Goal: Information Seeking & Learning: Learn about a topic

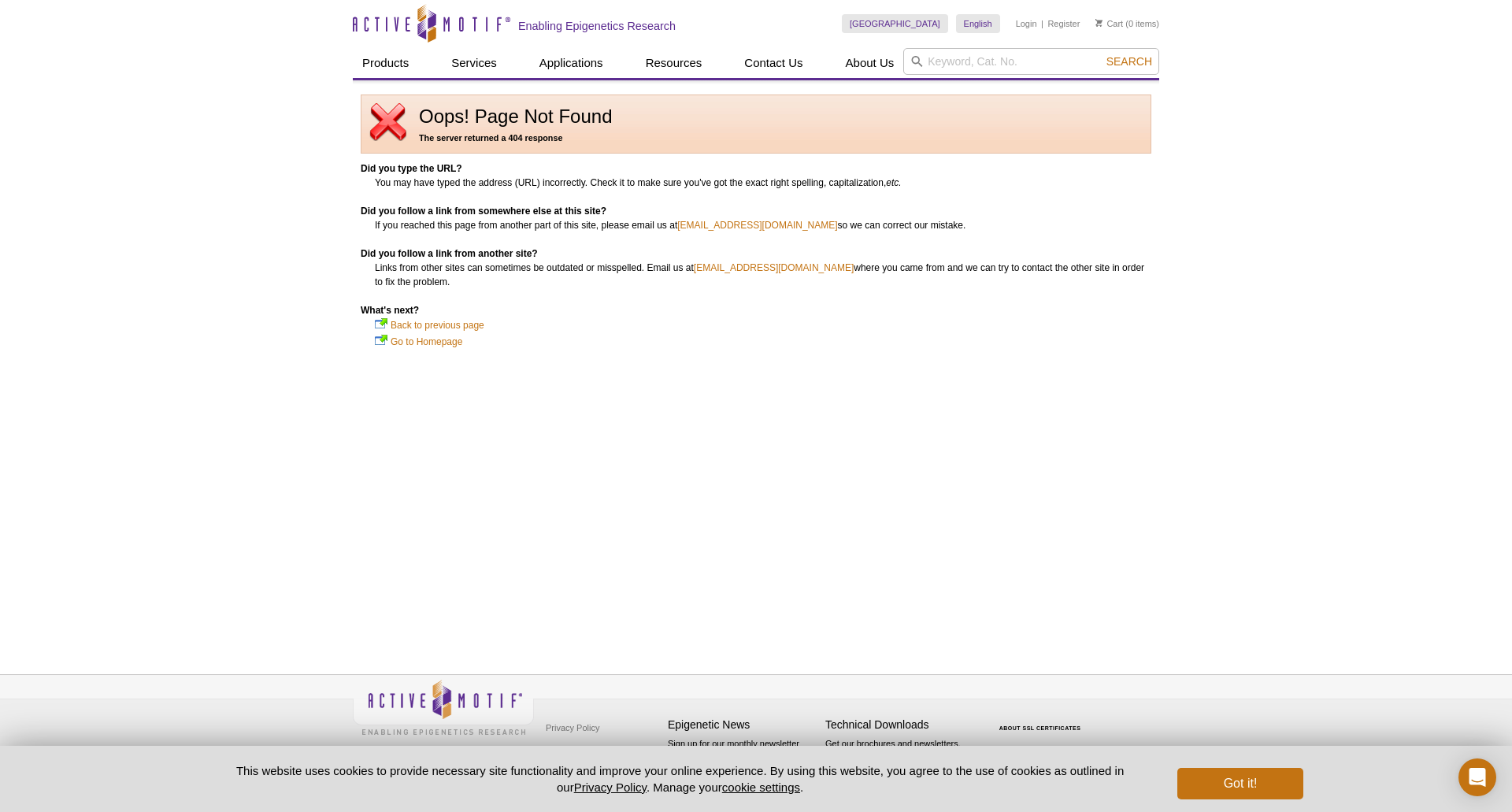
click at [573, 324] on li "Back to previous page" at bounding box center [763, 325] width 776 height 15
click at [992, 59] on input "search" at bounding box center [1031, 60] width 256 height 26
type input "ctcf"
click at [1102, 55] on button "Search" at bounding box center [1129, 61] width 55 height 14
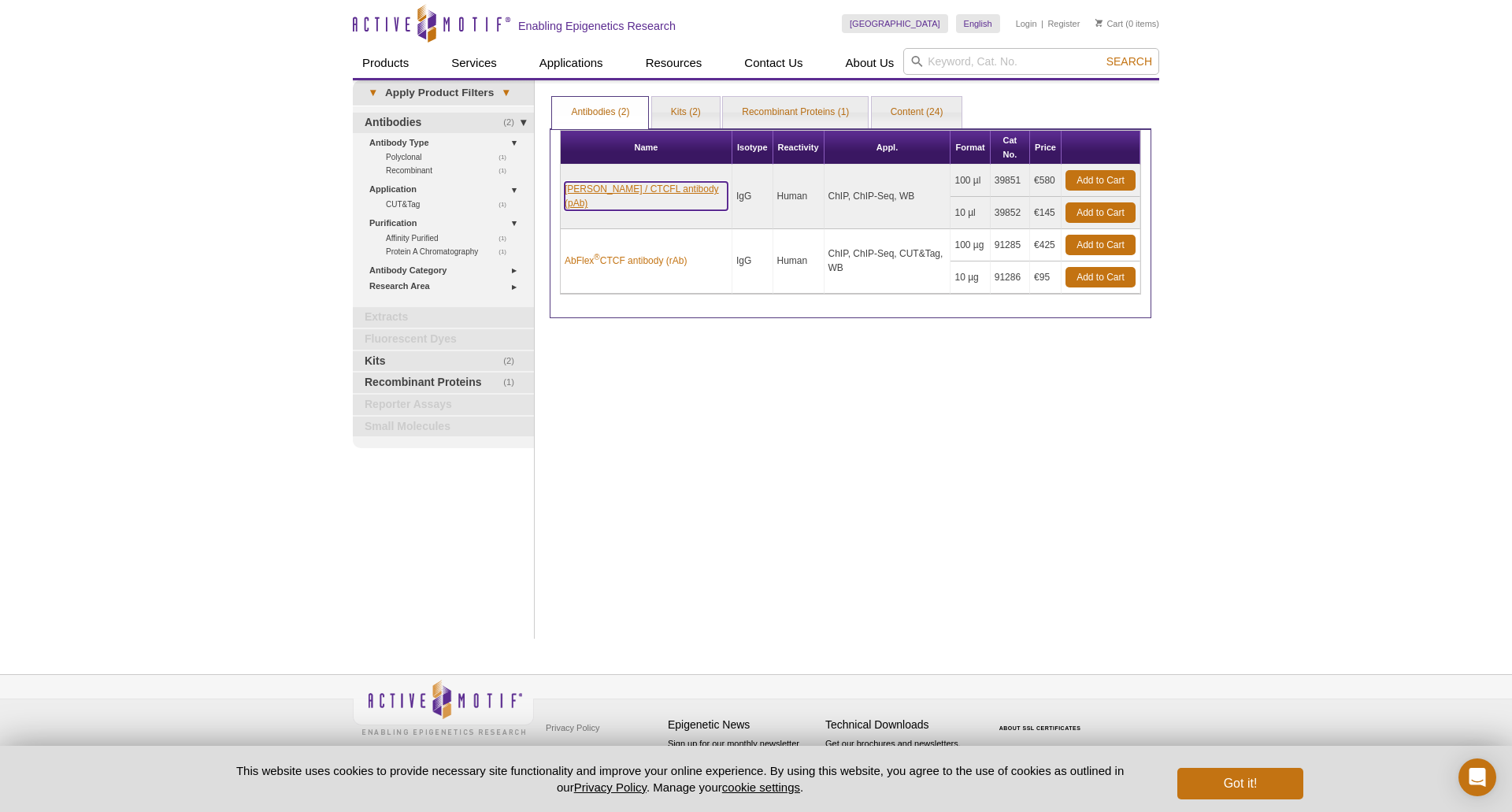
click at [629, 181] on link "Boris / CTCFL antibody (pAb)" at bounding box center [646, 195] width 163 height 28
click at [643, 254] on link "AbFlex ® CTCF antibody (rAb)" at bounding box center [626, 261] width 122 height 14
click at [621, 254] on link "AbFlex ® CTCF antibody (rAb)" at bounding box center [626, 261] width 122 height 14
click at [638, 239] on td "AbFlex ® CTCF antibody (rAb)" at bounding box center [646, 262] width 171 height 65
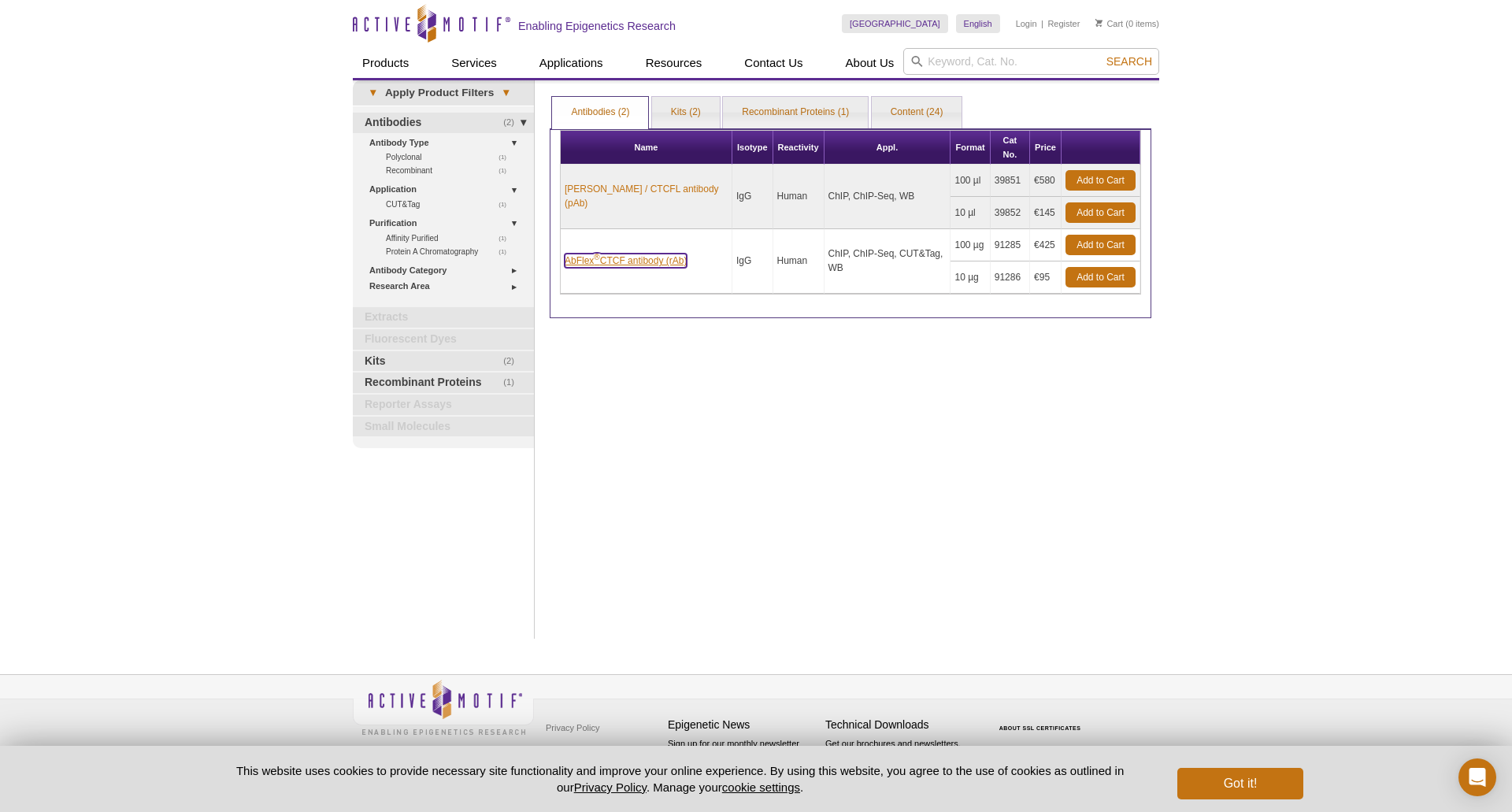
click at [638, 254] on link "AbFlex ® CTCF antibody (rAb)" at bounding box center [626, 261] width 122 height 14
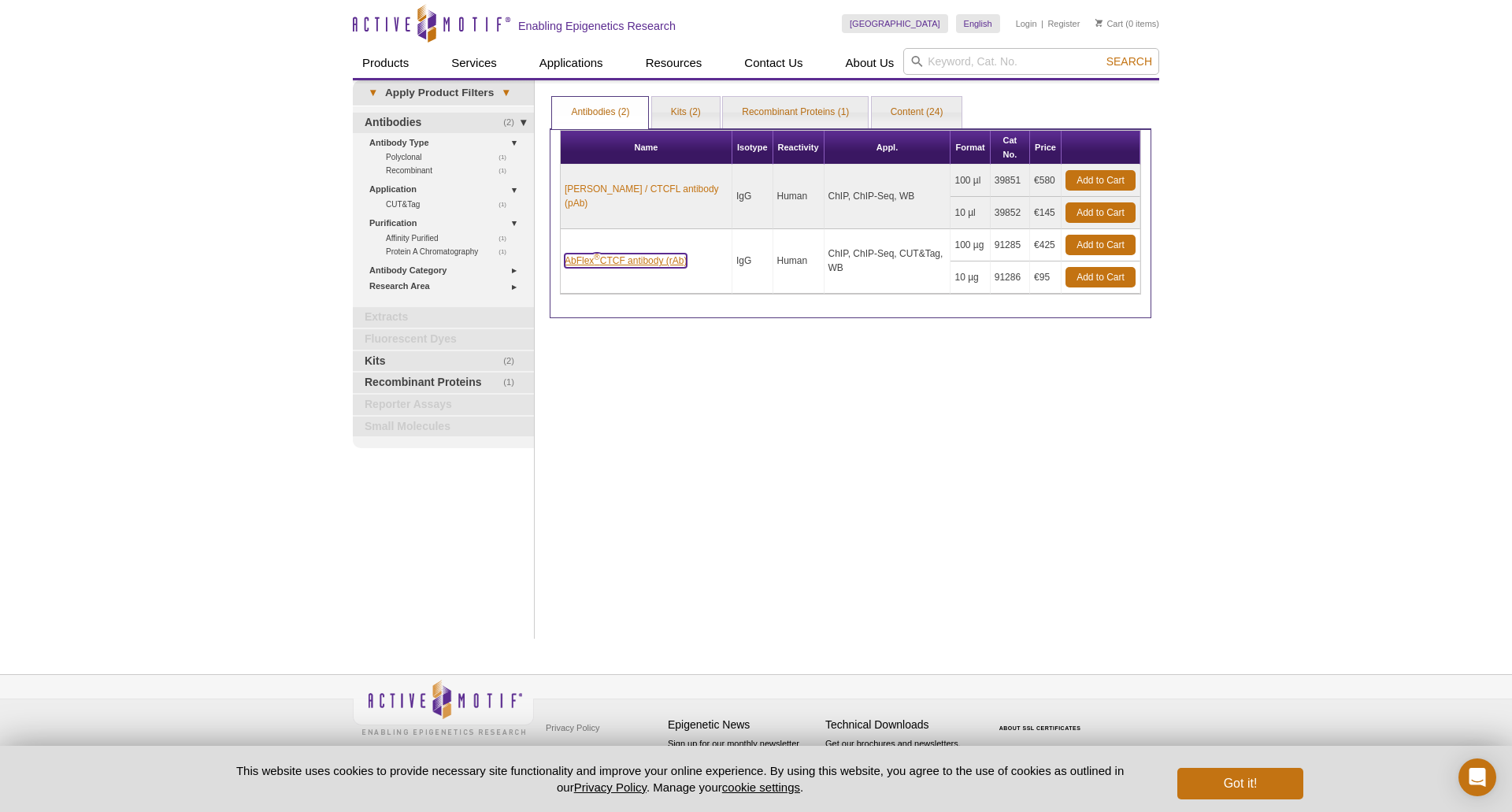
click at [638, 254] on link "AbFlex ® CTCF antibody (rAb)" at bounding box center [626, 261] width 122 height 14
click at [635, 254] on link "AbFlex ® CTCF antibody (rAb)" at bounding box center [626, 261] width 122 height 14
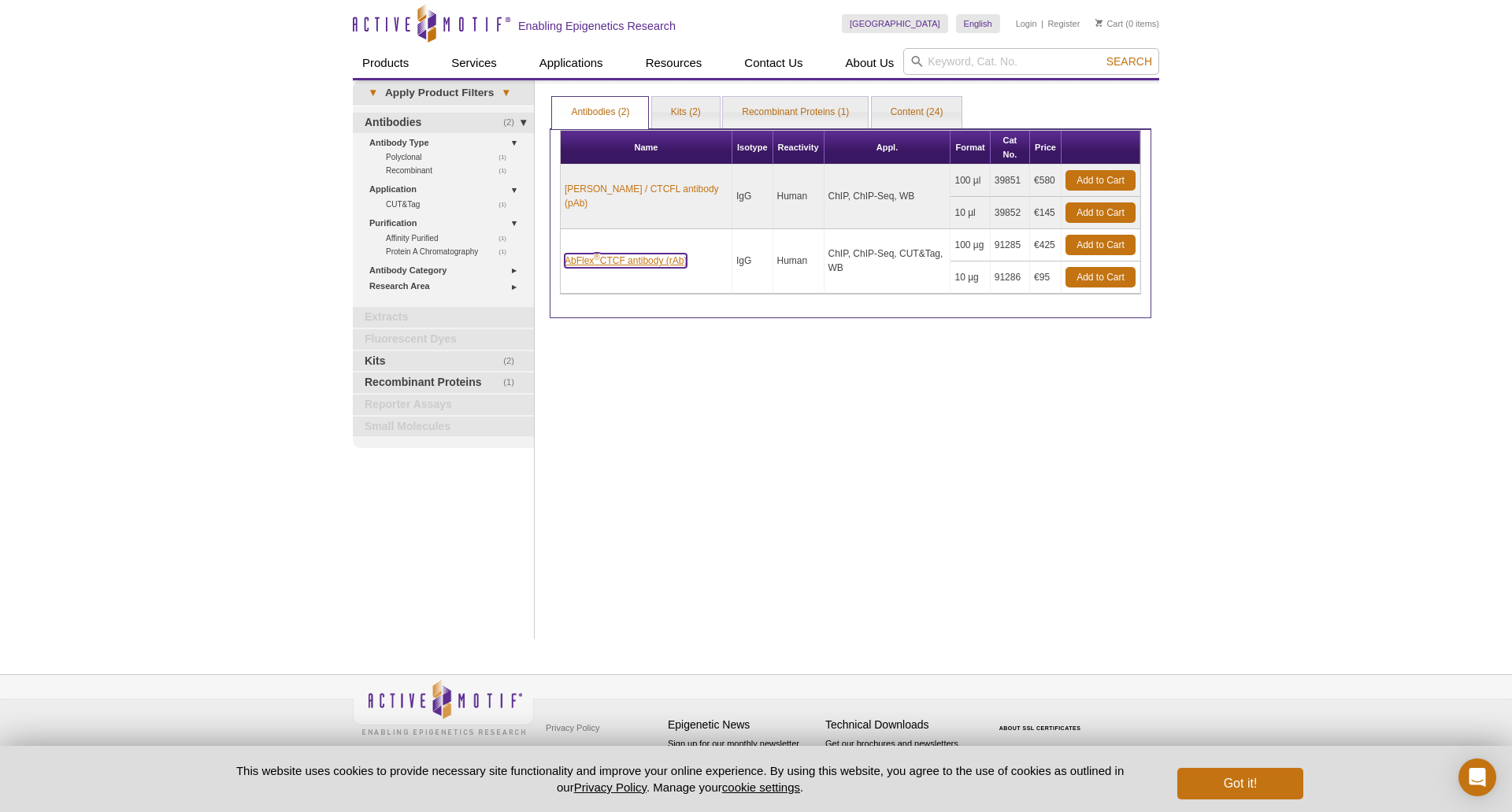
click at [635, 254] on link "AbFlex ® CTCF antibody (rAb)" at bounding box center [626, 261] width 122 height 14
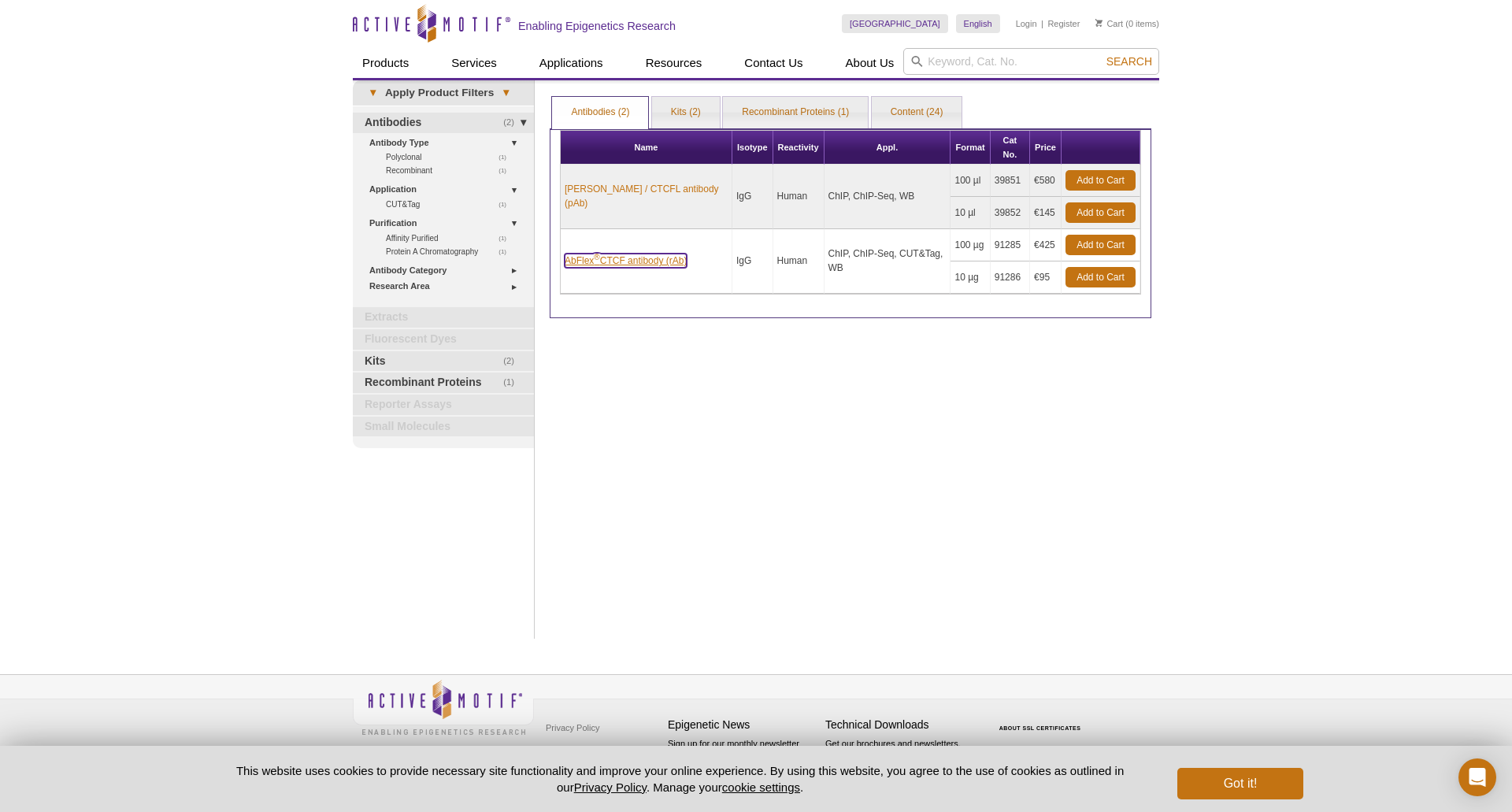
click at [635, 254] on link "AbFlex ® CTCF antibody (rAb)" at bounding box center [626, 261] width 122 height 14
click at [634, 254] on link "AbFlex ® CTCF antibody (rAb)" at bounding box center [626, 261] width 122 height 14
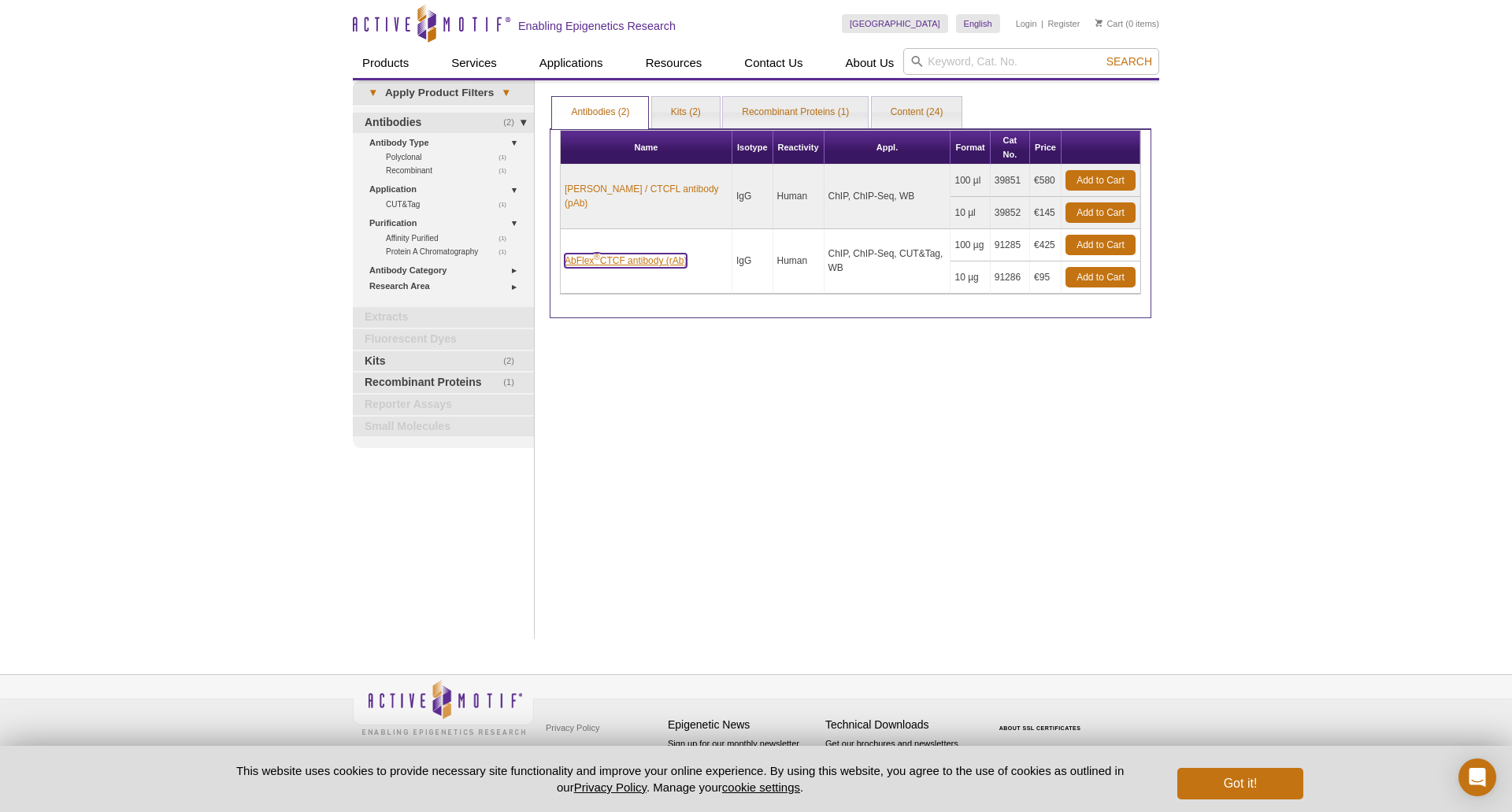
click at [634, 254] on link "AbFlex ® CTCF antibody (rAb)" at bounding box center [626, 261] width 122 height 14
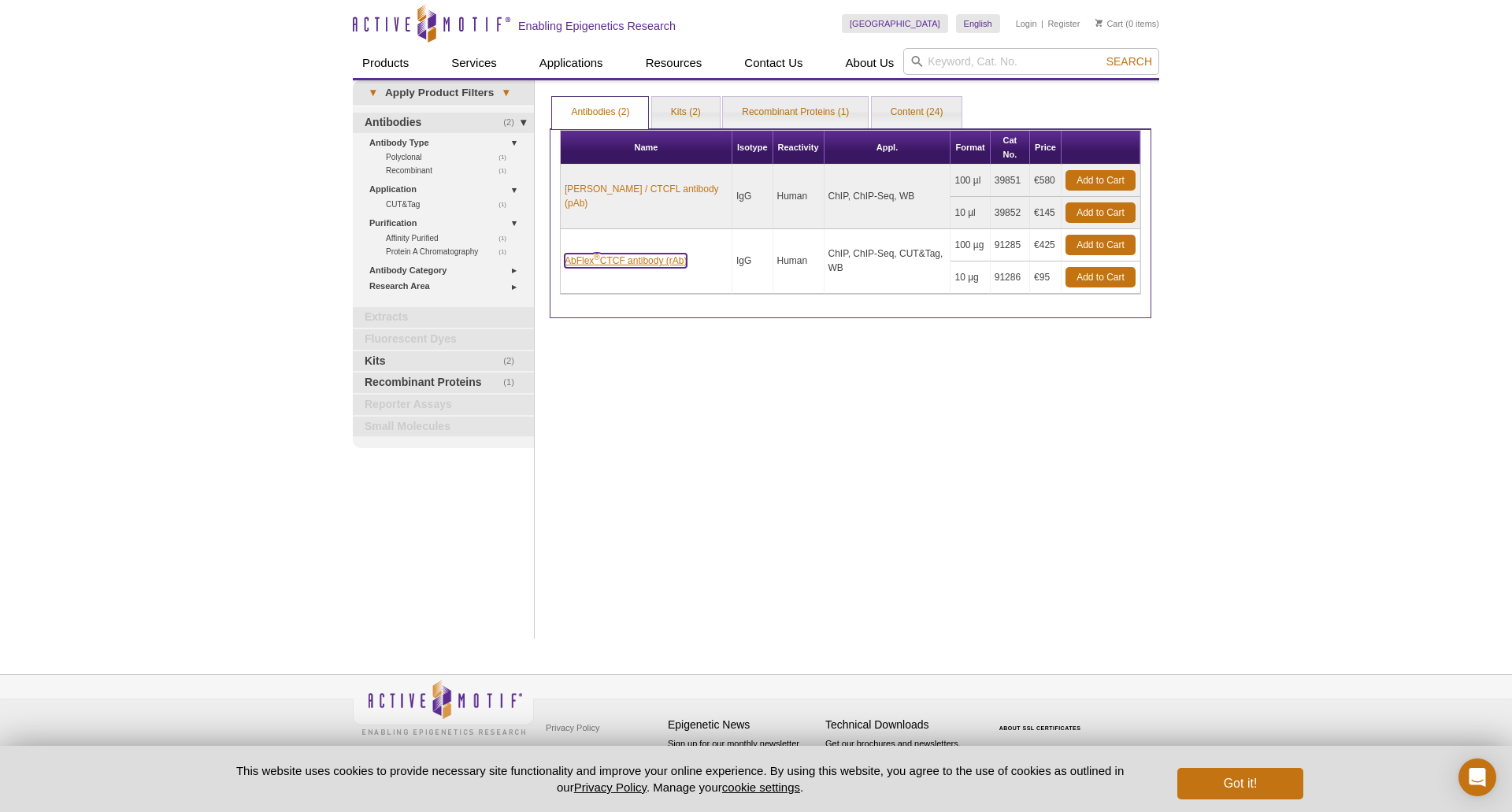
click at [634, 254] on link "AbFlex ® CTCF antibody (rAb)" at bounding box center [626, 261] width 122 height 14
click at [1281, 428] on div "Active Motif Logo Enabling Epigenetics Research 0 Search Skip to content Active…" at bounding box center [756, 406] width 1512 height 812
click at [630, 254] on link "AbFlex ® CTCF antibody (rAb)" at bounding box center [626, 261] width 122 height 14
click at [629, 254] on link "AbFlex ® CTCF antibody (rAb)" at bounding box center [626, 261] width 122 height 14
click at [628, 254] on link "AbFlex ® CTCF antibody (rAb)" at bounding box center [626, 261] width 122 height 14
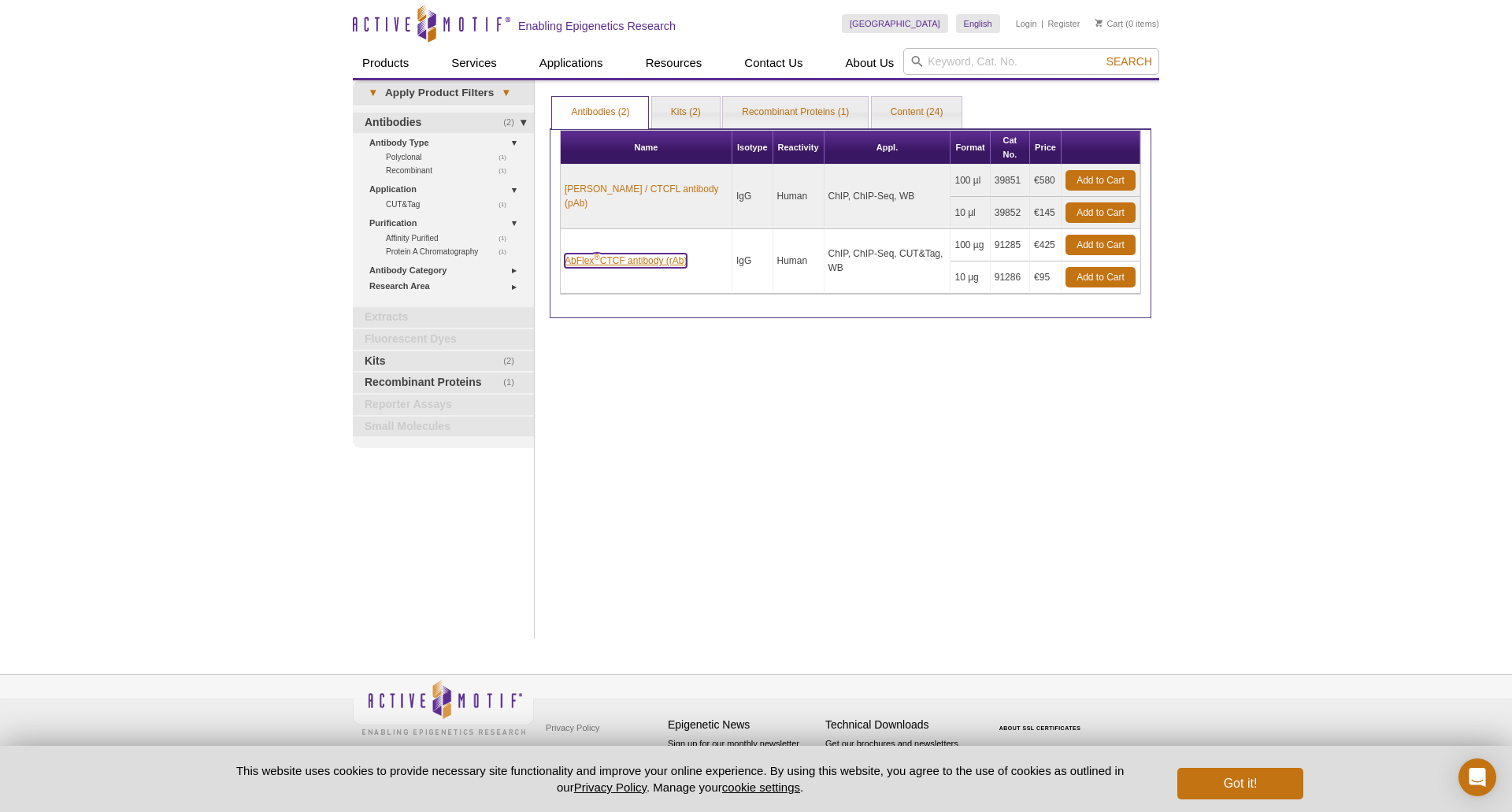
click at [627, 254] on link "AbFlex ® CTCF antibody (rAb)" at bounding box center [626, 261] width 122 height 14
click at [626, 254] on link "AbFlex ® CTCF antibody (rAb)" at bounding box center [626, 261] width 122 height 14
drag, startPoint x: 626, startPoint y: 250, endPoint x: 746, endPoint y: 251, distance: 120.0
click at [746, 251] on tr "AbFlex ® CTCF antibody (rAb) IgG Human ChIP, ChIP-Seq, CUT&Tag, WB 100 µg 91285…" at bounding box center [851, 245] width 580 height 32
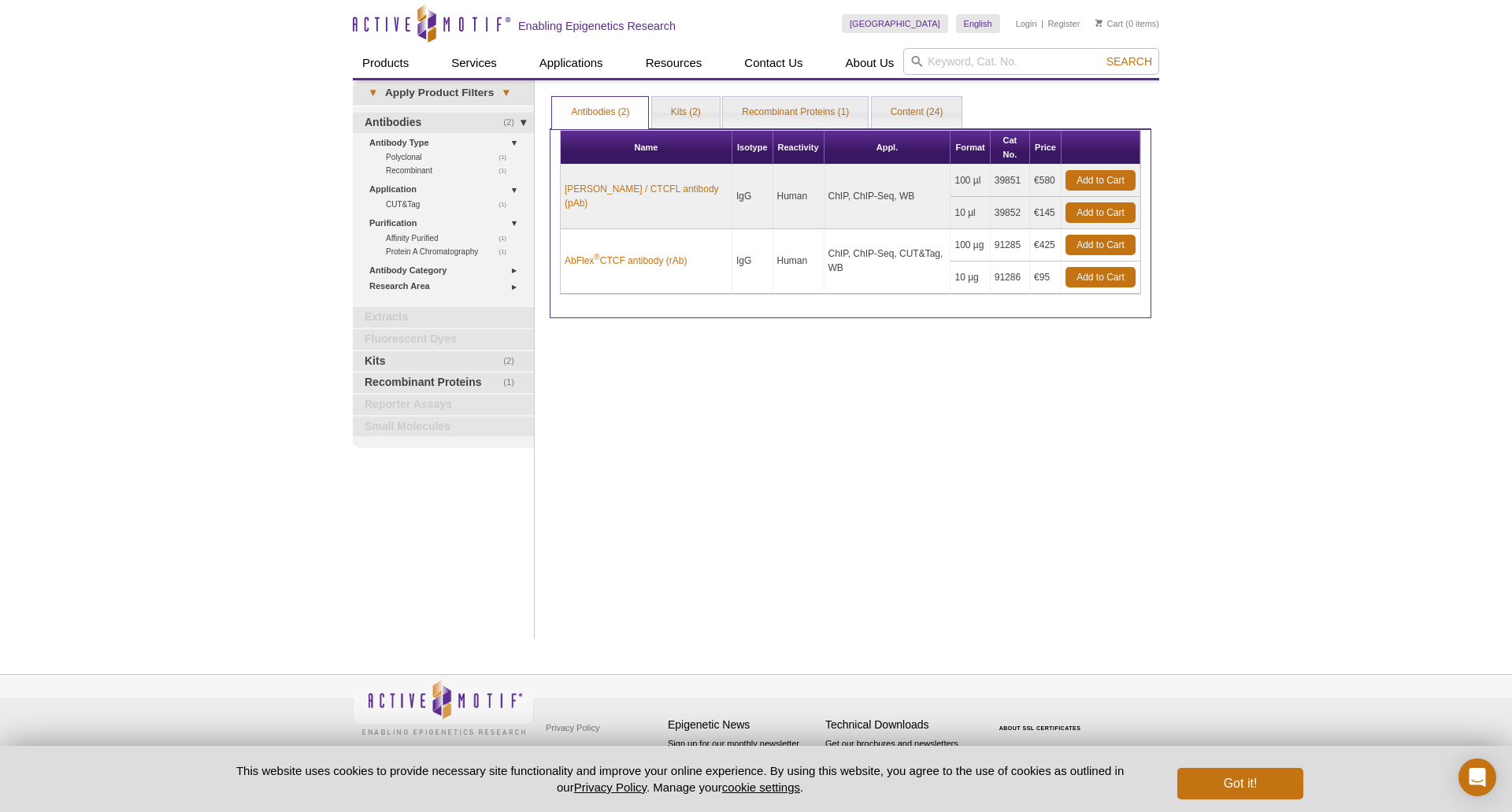
click at [774, 251] on td "Human" at bounding box center [799, 262] width 51 height 65
click at [590, 254] on link "AbFlex ® CTCF antibody (rAb)" at bounding box center [626, 261] width 122 height 14
drag, startPoint x: 991, startPoint y: 243, endPoint x: 1019, endPoint y: 273, distance: 41.0
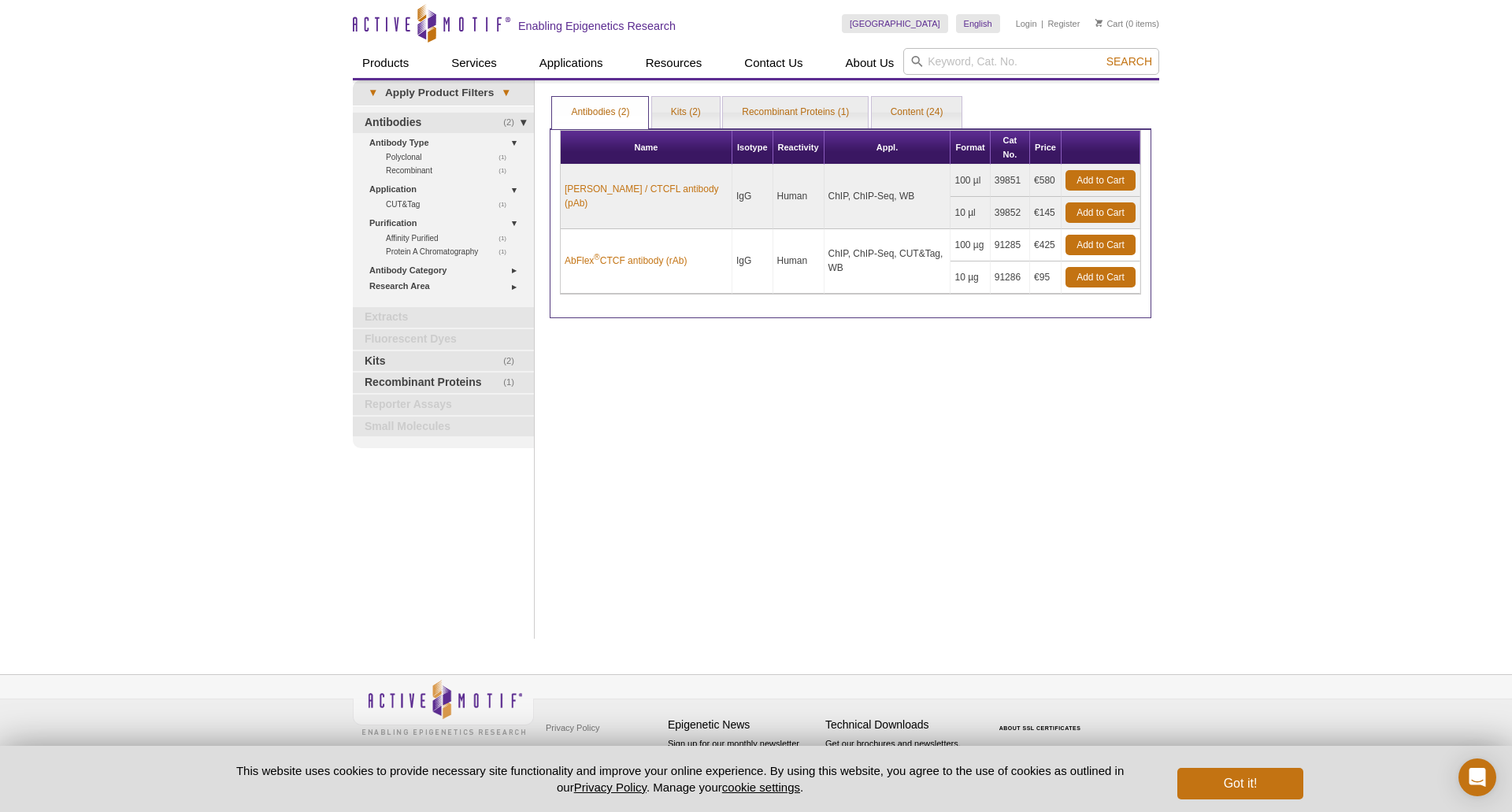
click at [1019, 273] on tbody "Boris / CTCFL antibody (pAb) IgG Human ChIP, ChIP-Seq, WB 100 µl 39851 €580 AbF…" at bounding box center [851, 229] width 580 height 130
click at [973, 61] on input "search" at bounding box center [1031, 60] width 256 height 26
type input "61331"
click at [1102, 55] on button "Search" at bounding box center [1129, 61] width 55 height 14
click at [1105, 58] on button "Search" at bounding box center [1129, 61] width 55 height 14
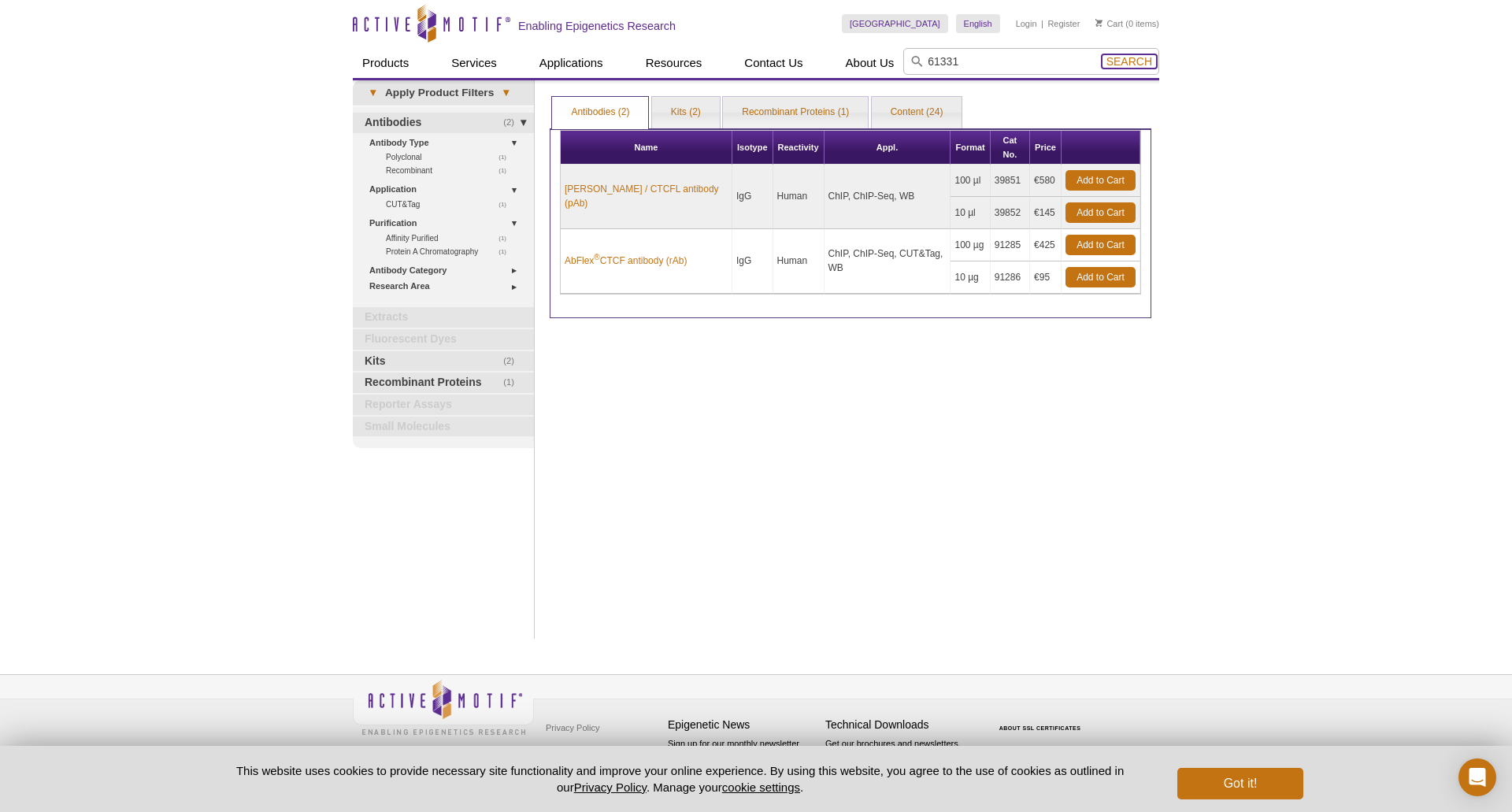
click at [1121, 59] on span "Search" at bounding box center [1129, 61] width 46 height 13
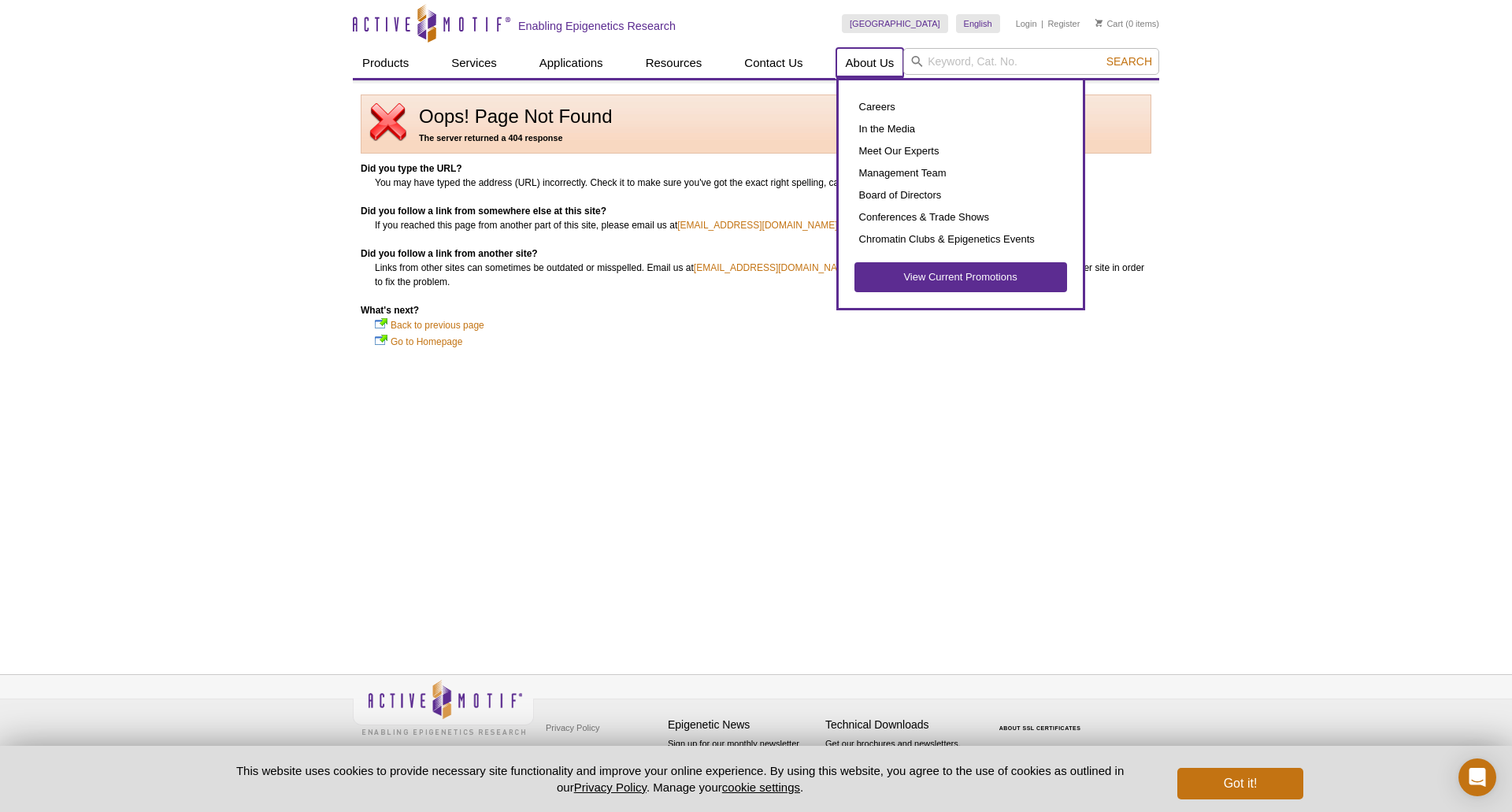
click at [899, 54] on link "About Us" at bounding box center [869, 62] width 67 height 30
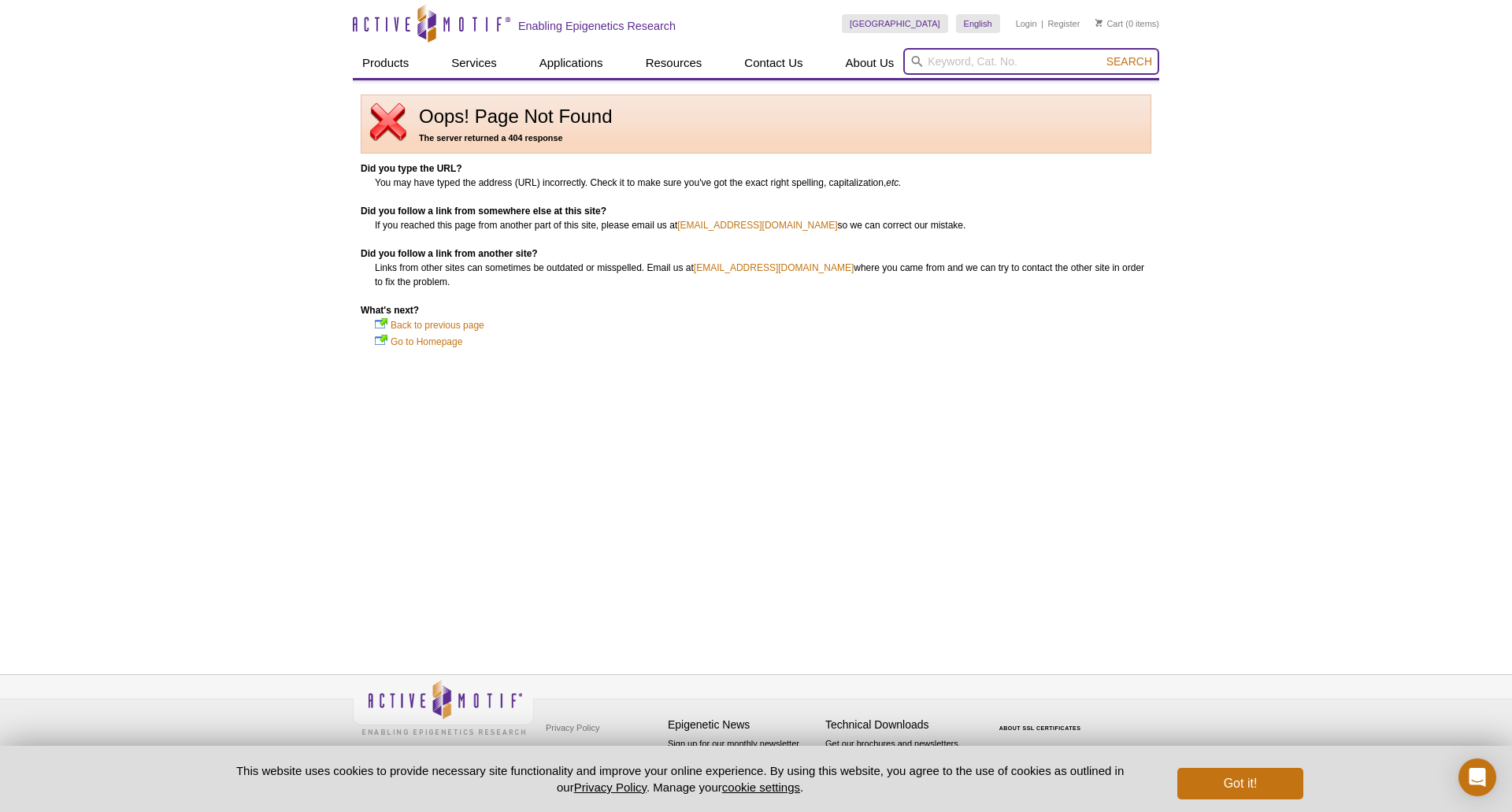
click at [927, 58] on input "search" at bounding box center [1031, 60] width 256 height 26
type input "ctcf"
click at [1102, 55] on button "Search" at bounding box center [1129, 61] width 55 height 14
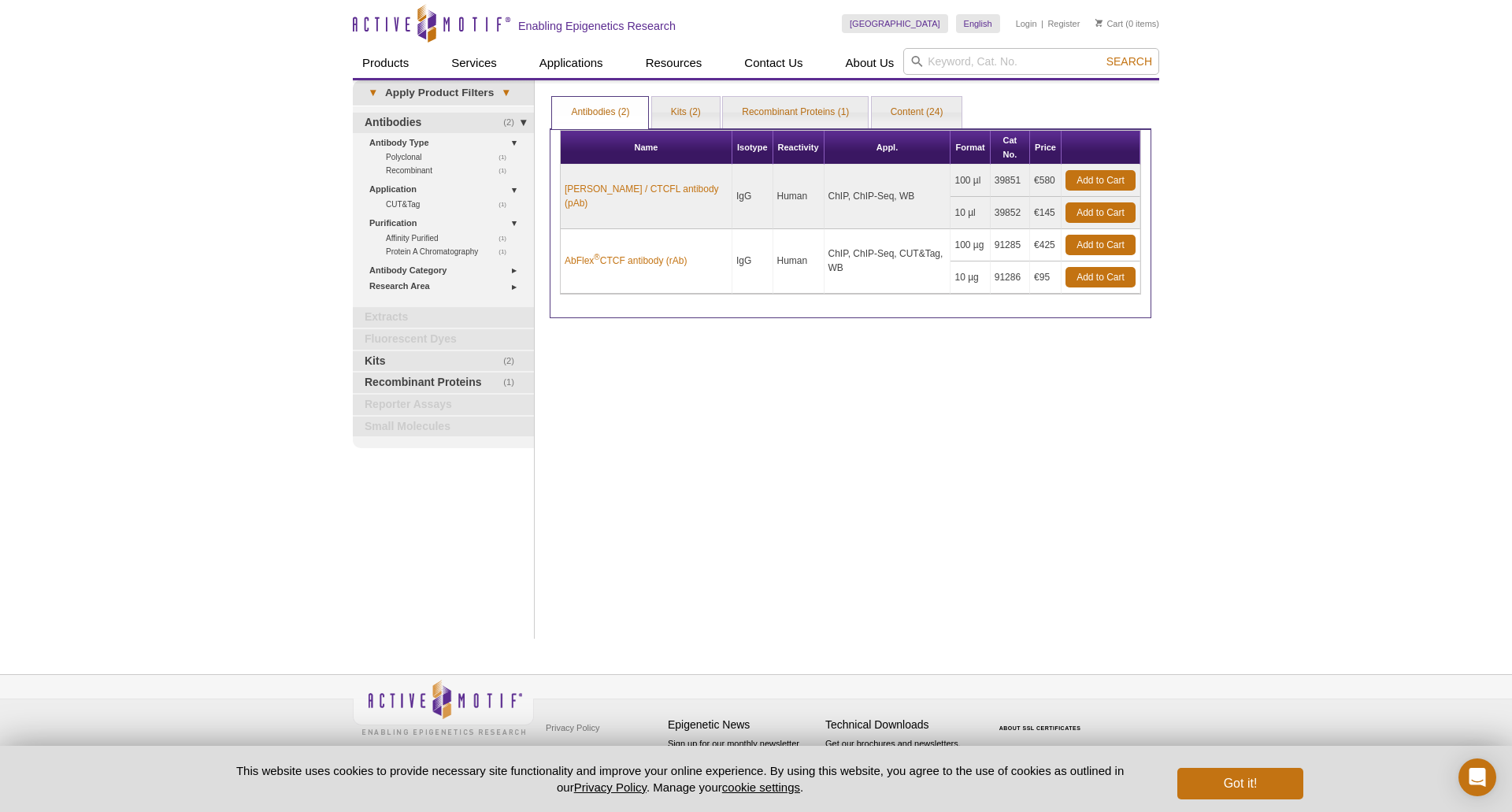
click at [627, 255] on td "AbFlex ® CTCF antibody (rAb)" at bounding box center [646, 262] width 171 height 65
click at [627, 254] on link "AbFlex ® CTCF antibody (rAb)" at bounding box center [626, 261] width 122 height 14
click at [997, 71] on input "search" at bounding box center [1031, 60] width 256 height 26
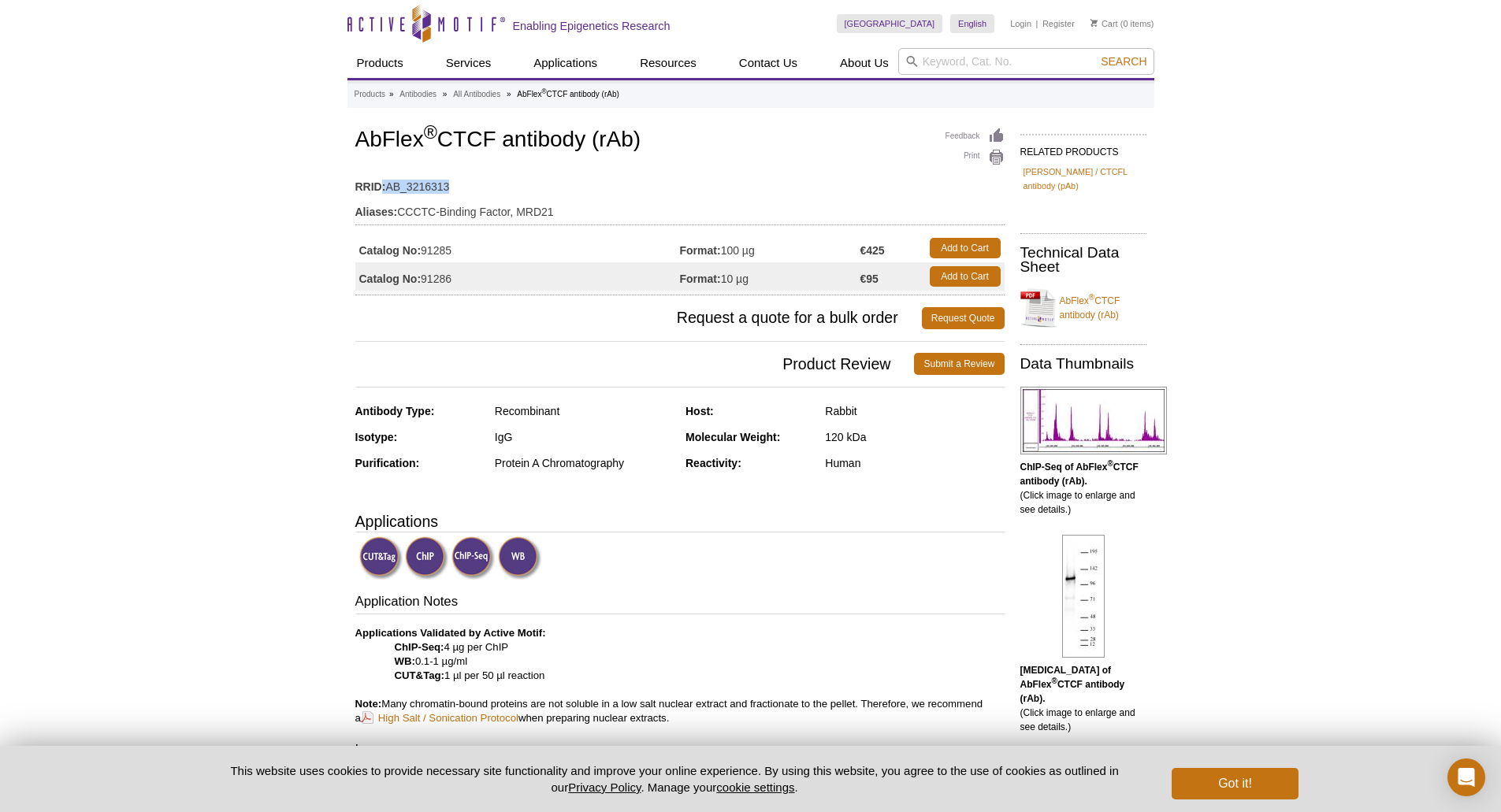
drag, startPoint x: 384, startPoint y: 183, endPoint x: 546, endPoint y: 191, distance: 162.2
click at [546, 191] on td "RRID: AB_3216313" at bounding box center [679, 183] width 649 height 26
drag, startPoint x: 413, startPoint y: 216, endPoint x: 596, endPoint y: 211, distance: 183.1
click at [595, 211] on td "Aliases: CCCTC-Binding Factor, MRD21" at bounding box center [679, 208] width 649 height 26
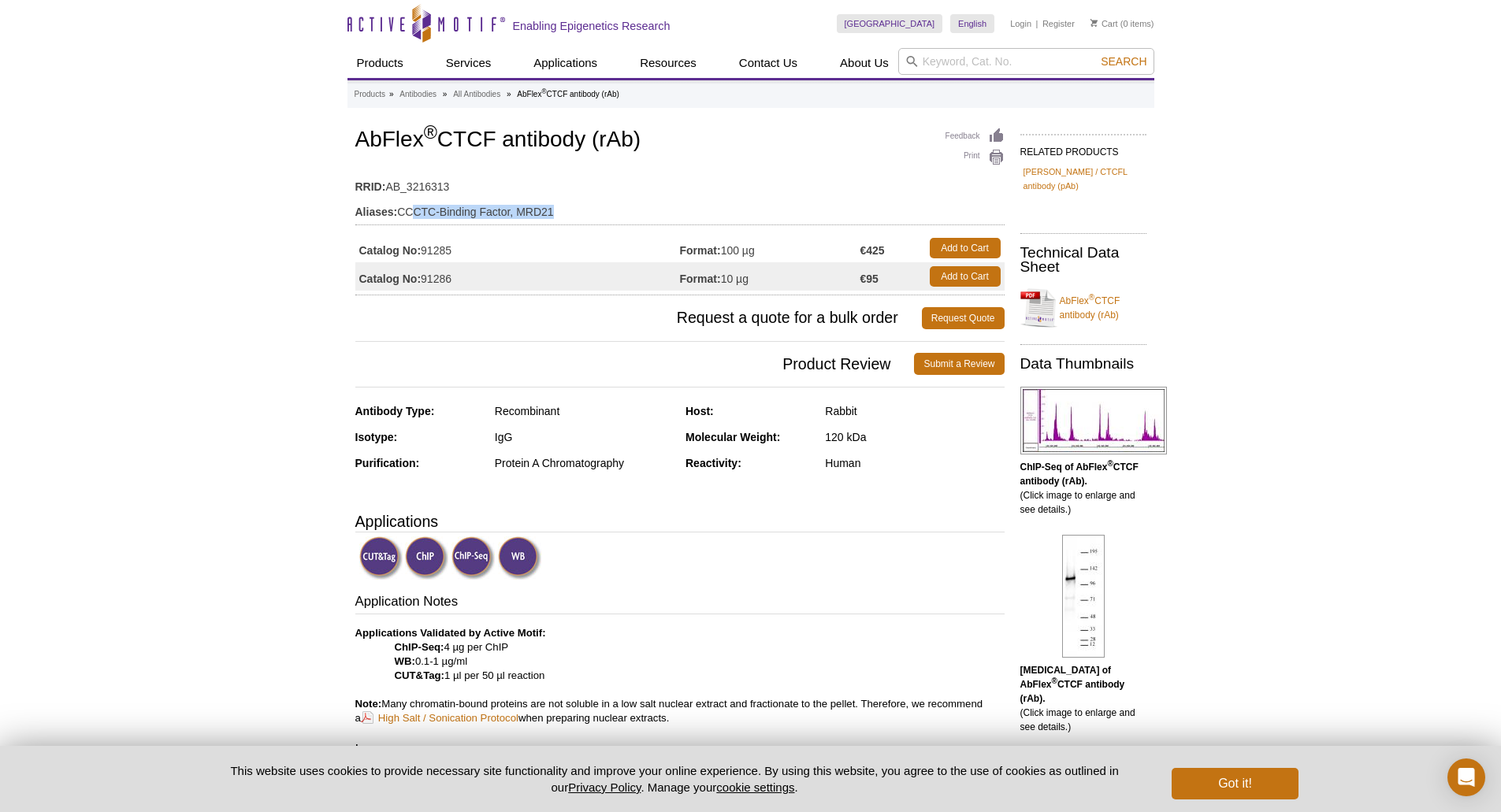
click at [596, 211] on td "Aliases: CCCTC-Binding Factor, MRD21" at bounding box center [679, 208] width 649 height 26
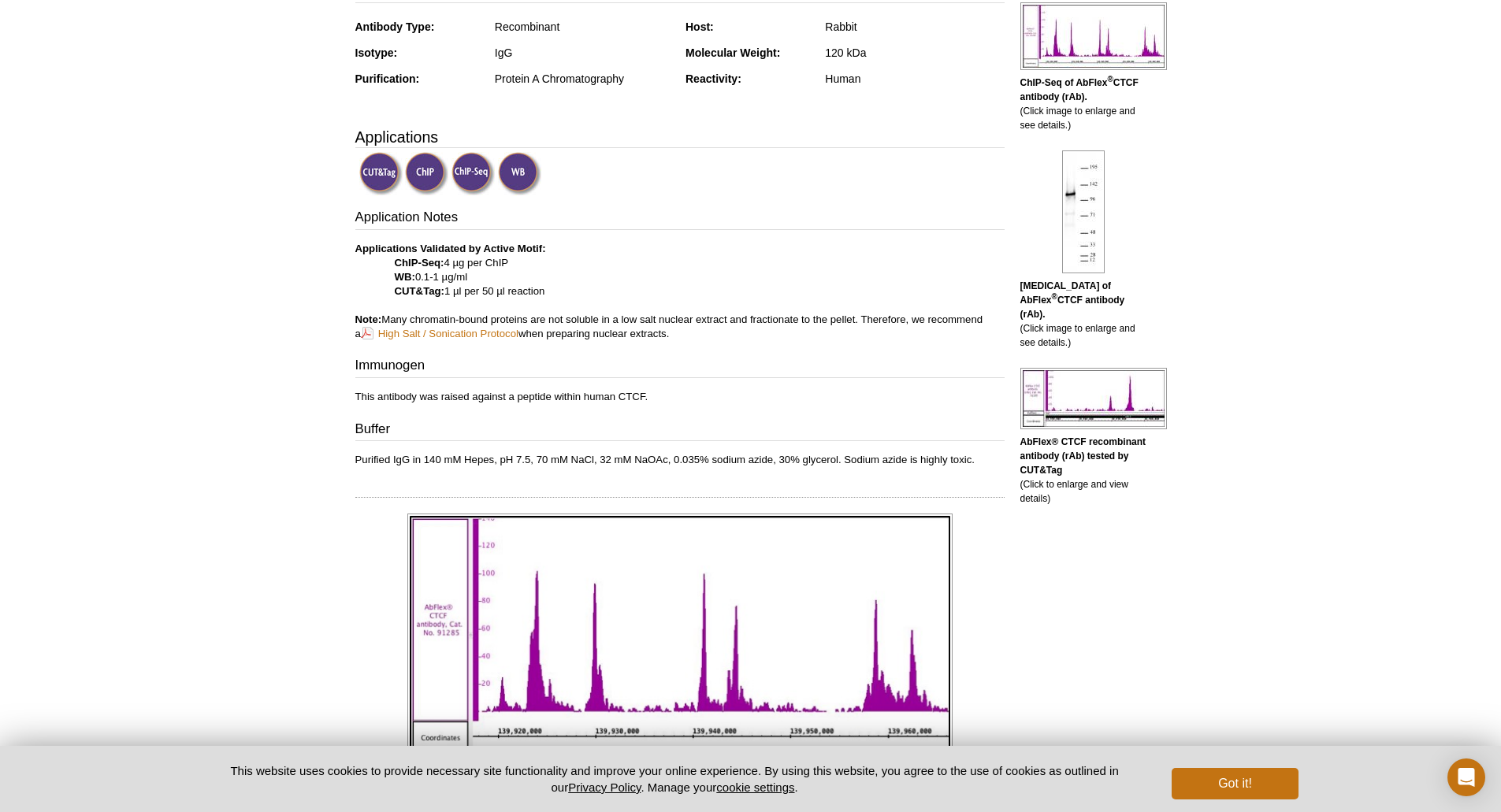
scroll to position [394, 0]
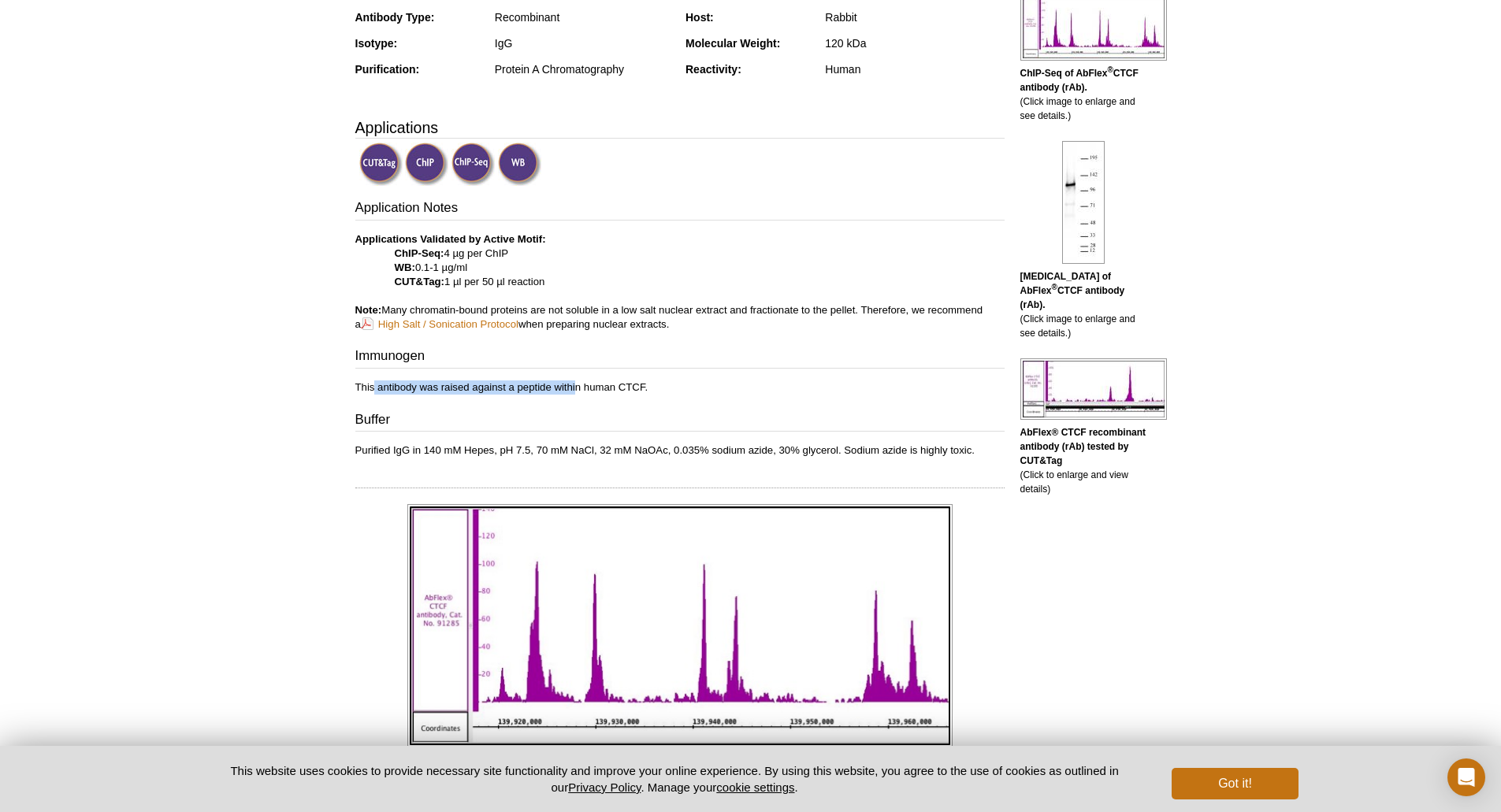
drag, startPoint x: 375, startPoint y: 383, endPoint x: 577, endPoint y: 373, distance: 202.2
click at [577, 373] on div "Application Notes Applications Validated by Active Motif: ChIP-Seq: 4 µg per Ch…" at bounding box center [679, 328] width 649 height 259
click at [472, 449] on p "Purified IgG in 140 mM Hepes, pH 7.5, 70 mM NaCl, 32 mM NaOAc, 0.035% sodium az…" at bounding box center [679, 450] width 649 height 14
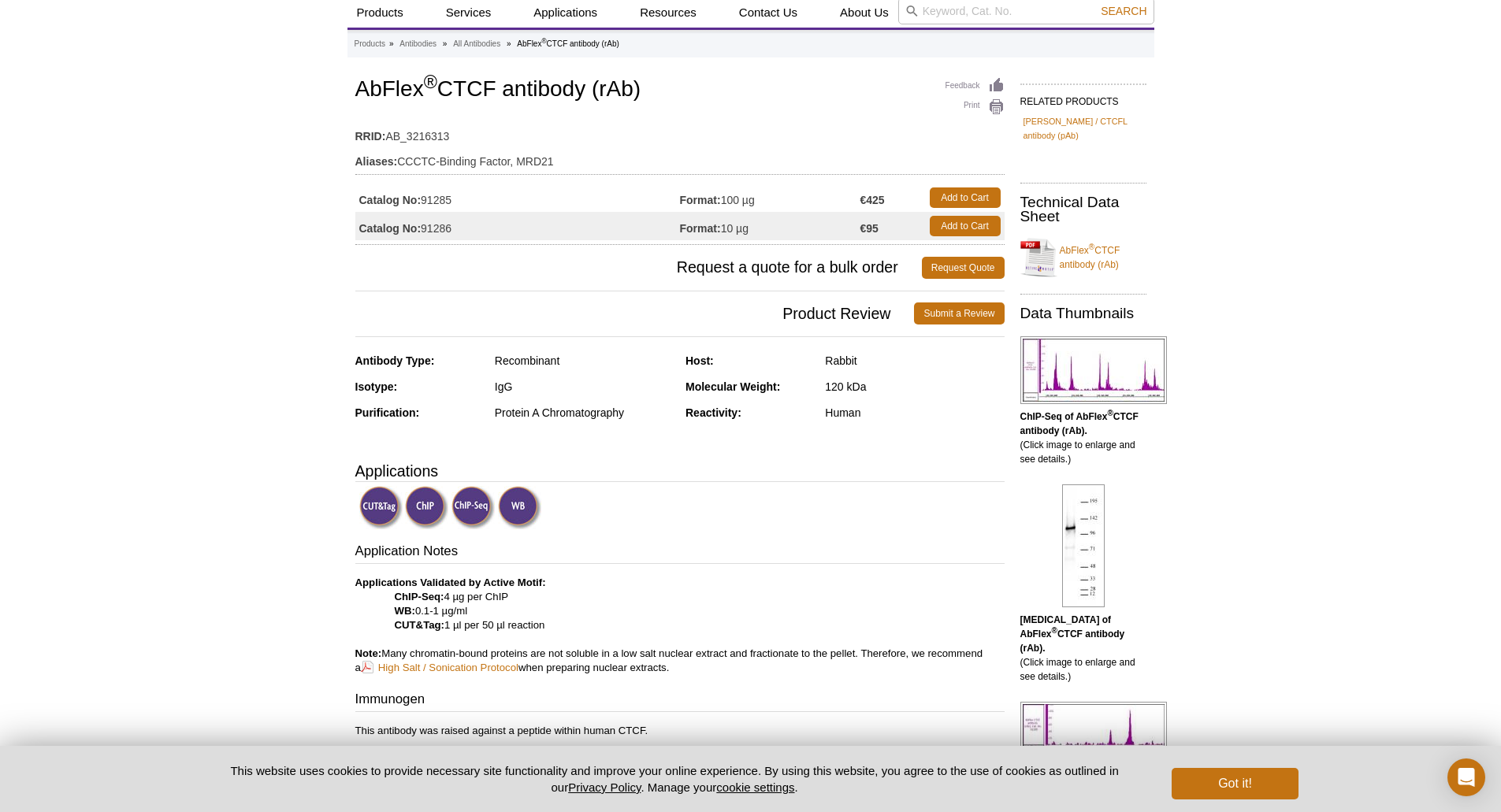
scroll to position [0, 0]
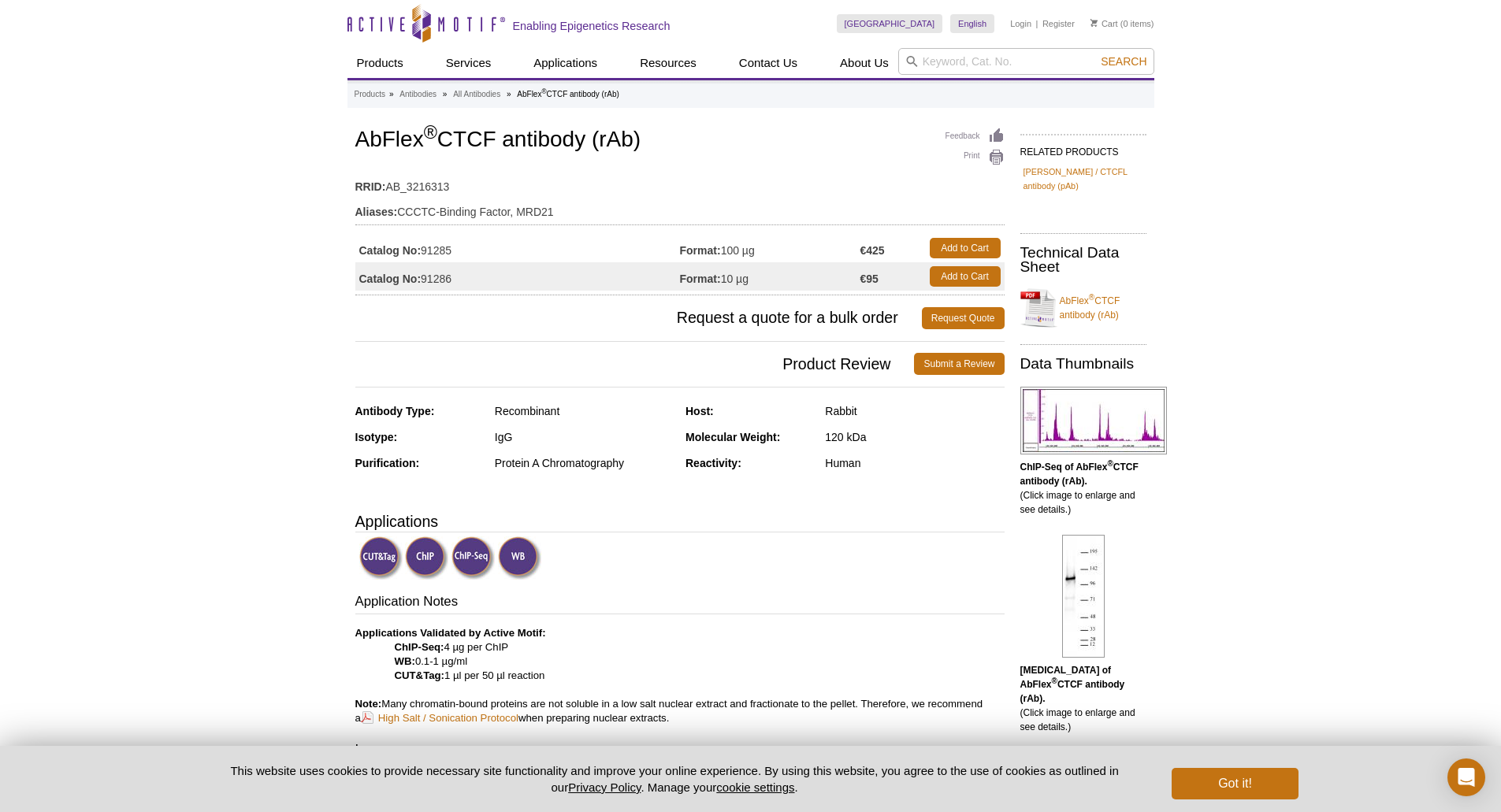
drag, startPoint x: 514, startPoint y: 503, endPoint x: 336, endPoint y: 483, distance: 179.1
drag, startPoint x: 336, startPoint y: 483, endPoint x: 36, endPoint y: 481, distance: 300.0
click at [1093, 296] on link "AbFlex ® CTCF antibody (rAb)" at bounding box center [1083, 308] width 126 height 47
